Goal: Obtain resource: Download file/media

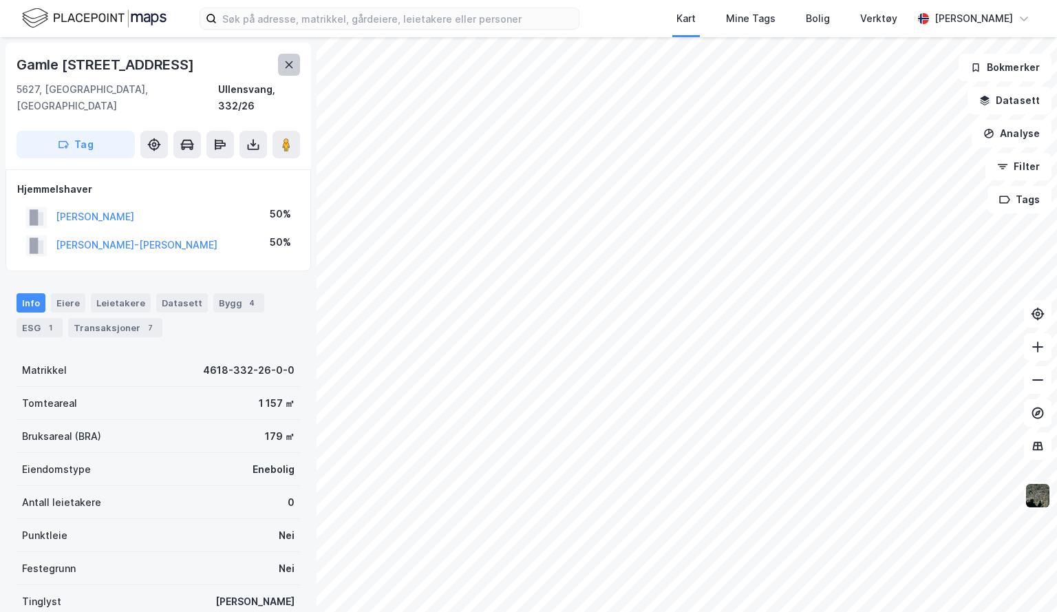
click at [288, 66] on icon at bounding box center [290, 64] width 8 height 7
click at [257, 138] on icon at bounding box center [253, 145] width 14 height 14
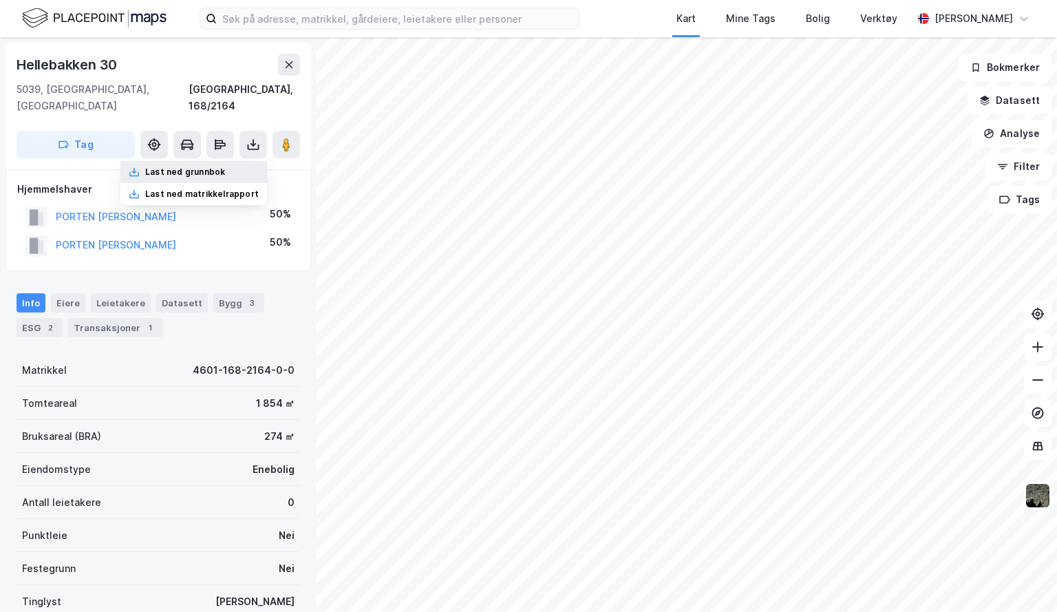
click at [224, 166] on div "Last ned grunnbok" at bounding box center [185, 171] width 80 height 11
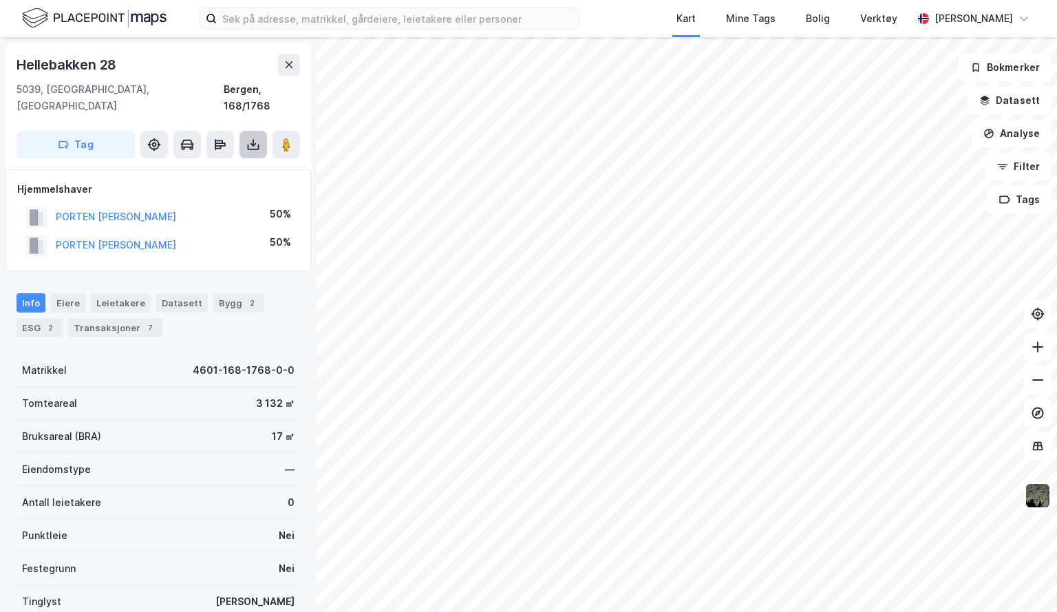
click at [255, 138] on icon at bounding box center [253, 145] width 14 height 14
click at [205, 166] on div "Last ned grunnbok" at bounding box center [185, 171] width 80 height 11
click at [1040, 506] on img at bounding box center [1037, 495] width 26 height 26
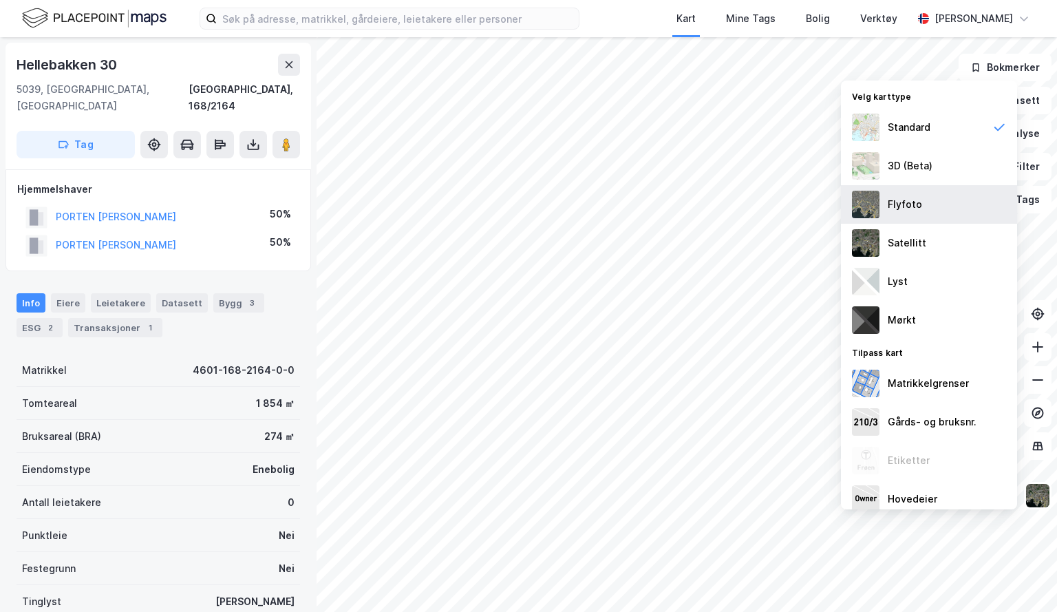
click at [889, 202] on div "Flyfoto" at bounding box center [905, 204] width 34 height 17
